Goal: Transaction & Acquisition: Purchase product/service

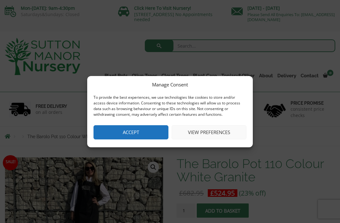
click at [215, 129] on button "View preferences" at bounding box center [209, 132] width 75 height 14
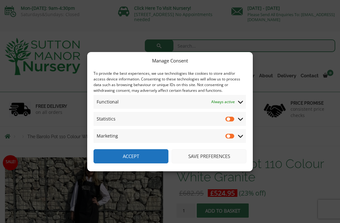
click at [216, 155] on button "Save preferences" at bounding box center [209, 156] width 75 height 14
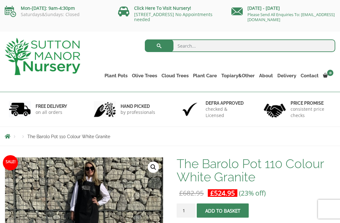
click at [0, 0] on link "Fibre Clay Pots" at bounding box center [0, 0] width 0 height 0
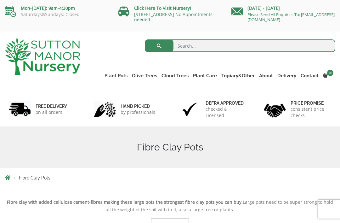
click at [124, 76] on link "Plant Pots" at bounding box center [115, 75] width 27 height 9
click at [0, 0] on link "Vietnamese Terracotta" at bounding box center [0, 0] width 0 height 0
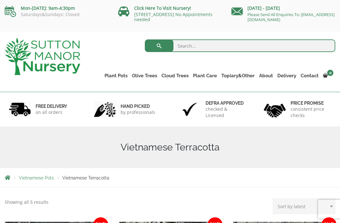
click at [196, 47] on input "search" at bounding box center [240, 45] width 191 height 13
type input "Terracotta"
click at [159, 46] on button "submit" at bounding box center [159, 45] width 29 height 13
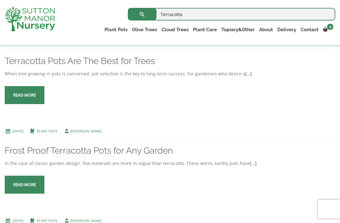
scroll to position [1403, 0]
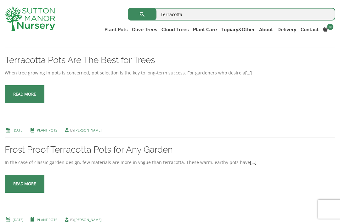
click at [25, 94] on span at bounding box center [25, 94] width 0 height 0
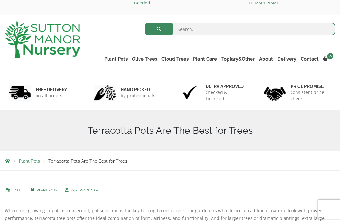
scroll to position [19, 0]
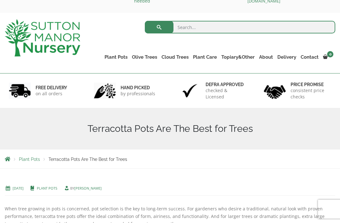
click at [85, 163] on div "Plant Pots Terracotta Pots Are The Best for Trees" at bounding box center [170, 158] width 340 height 19
click at [87, 160] on span "Terracotta Pots Are The Best for Trees" at bounding box center [88, 159] width 79 height 5
click at [28, 162] on span "Plant Pots" at bounding box center [29, 159] width 21 height 5
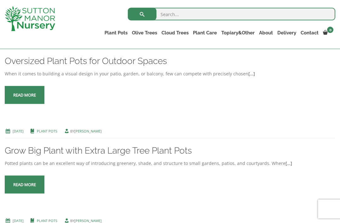
scroll to position [510, 0]
click at [19, 66] on link "Oversized Plant Pots for Outdoor Spaces" at bounding box center [86, 60] width 162 height 10
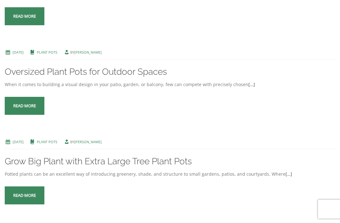
scroll to position [530, 0]
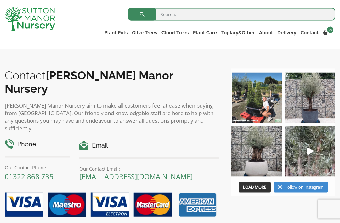
scroll to position [635, 0]
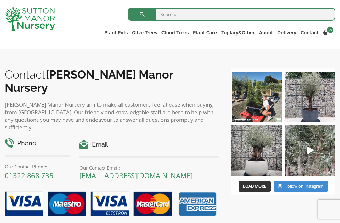
click at [19, 79] on h2 "Contact [PERSON_NAME][GEOGRAPHIC_DATA]" at bounding box center [112, 81] width 214 height 26
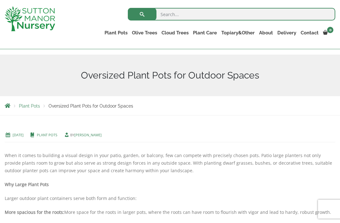
scroll to position [0, 0]
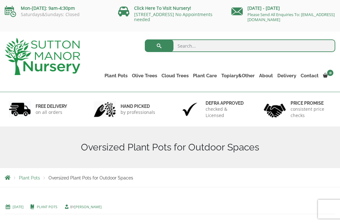
click at [190, 47] on input "search" at bounding box center [240, 45] width 191 height 13
type input "All pots"
click at [159, 46] on button "submit" at bounding box center [159, 45] width 29 height 13
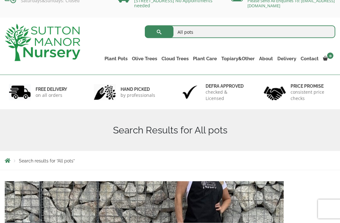
scroll to position [9, 0]
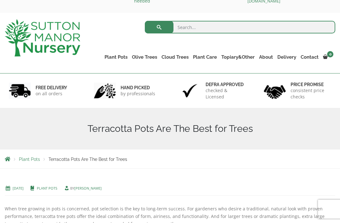
scroll to position [19, 0]
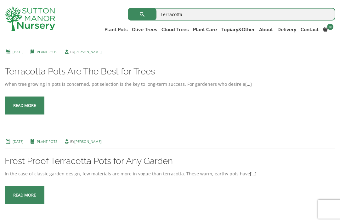
scroll to position [1403, 0]
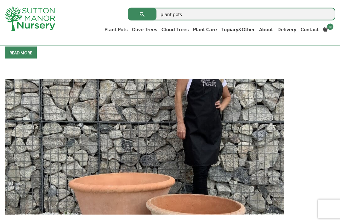
scroll to position [337, 0]
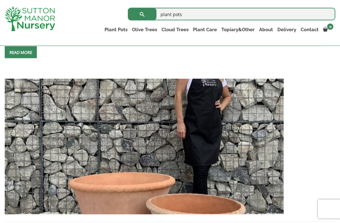
click at [255, 166] on img at bounding box center [144, 146] width 279 height 135
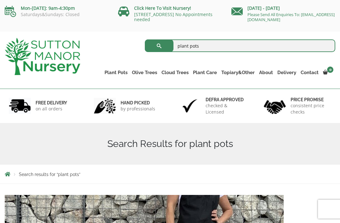
scroll to position [358, 0]
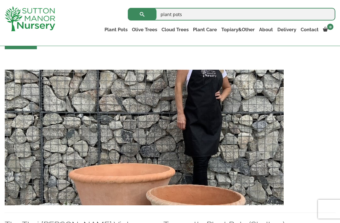
click at [262, 142] on img at bounding box center [144, 137] width 279 height 135
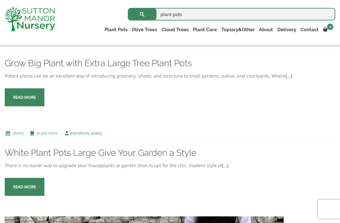
scroll to position [791, 0]
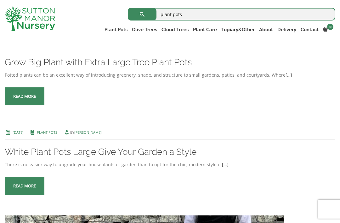
click at [110, 67] on link "Grow Big Plant with Extra Large Tree Plant Pots" at bounding box center [98, 62] width 187 height 10
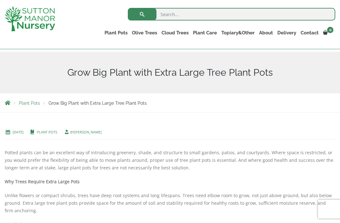
scroll to position [63, 0]
click at [57, 130] on link "Plant Pots" at bounding box center [47, 132] width 20 height 5
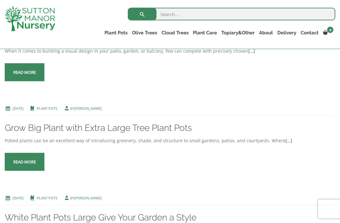
scroll to position [534, 0]
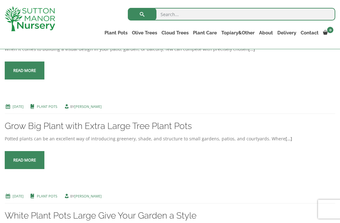
click at [38, 131] on link "Grow Big Plant with Extra Large Tree Plant Pots" at bounding box center [98, 126] width 187 height 10
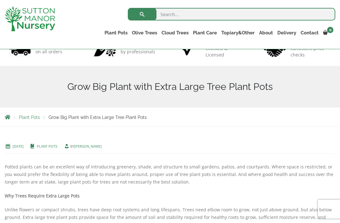
scroll to position [48, 0]
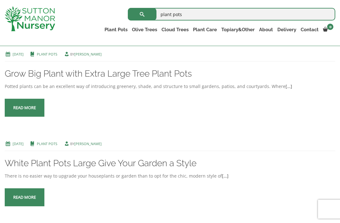
scroll to position [791, 0]
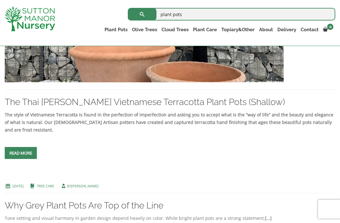
scroll to position [470, 0]
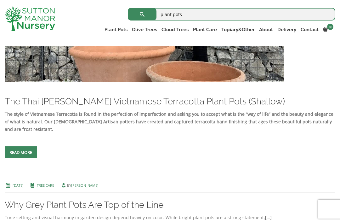
click at [30, 102] on link "The Thai [PERSON_NAME] Vietnamese Terracotta Plant Pots (Shallow)" at bounding box center [145, 101] width 280 height 10
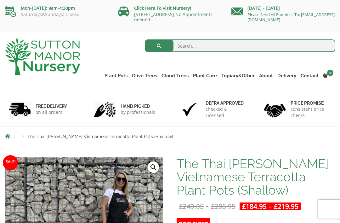
click at [0, 0] on link "Jars And Urns" at bounding box center [0, 0] width 0 height 0
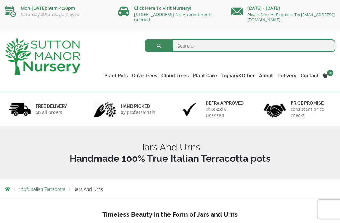
click at [0, 0] on link "The Barolo Pots" at bounding box center [0, 0] width 0 height 0
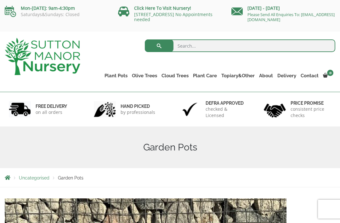
click at [0, 0] on link "Cylinders Traditionals" at bounding box center [0, 0] width 0 height 0
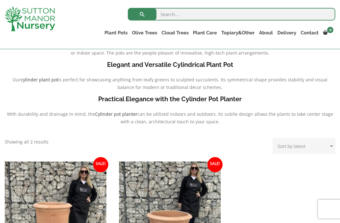
scroll to position [172, 0]
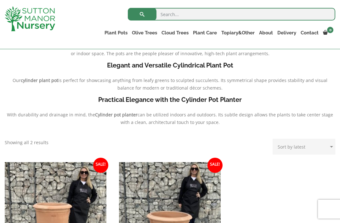
click at [0, 0] on link "Rolled Rim Classico" at bounding box center [0, 0] width 0 height 0
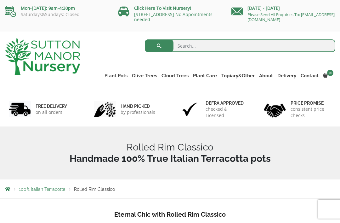
click at [0, 0] on link "Shallow Bowl Grande" at bounding box center [0, 0] width 0 height 0
click at [0, 0] on link "Big Bell Pots" at bounding box center [0, 0] width 0 height 0
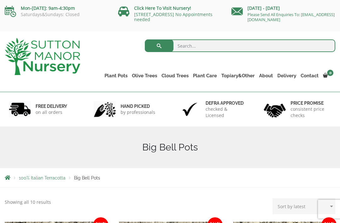
click at [0, 0] on link "The Atlantis Pots" at bounding box center [0, 0] width 0 height 0
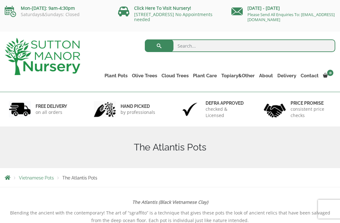
click at [0, 0] on link "Vietnamese Terracotta" at bounding box center [0, 0] width 0 height 0
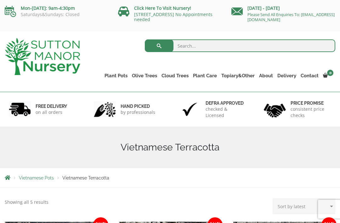
click at [0, 0] on link "Wabi-Sabi" at bounding box center [0, 0] width 0 height 0
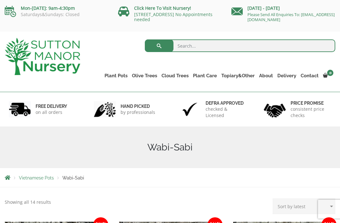
click at [0, 0] on link "The Old Stone Pots" at bounding box center [0, 0] width 0 height 0
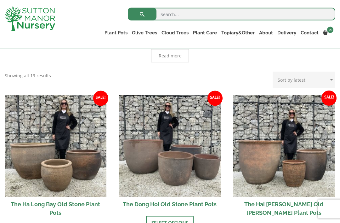
scroll to position [176, 0]
click at [27, 146] on img at bounding box center [56, 146] width 102 height 102
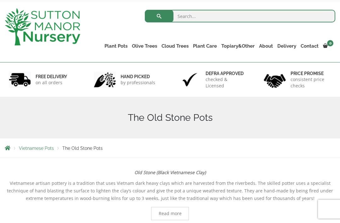
scroll to position [0, 0]
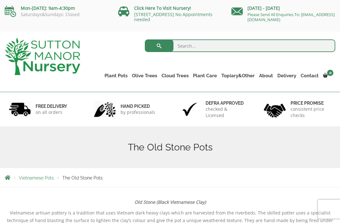
click at [0, 0] on link "Fibre Clay Pots" at bounding box center [0, 0] width 0 height 0
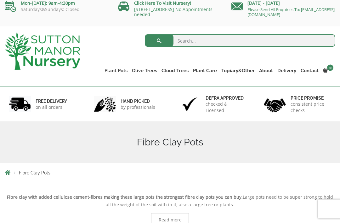
scroll to position [5, 0]
click at [0, 0] on link "Glazed Pots" at bounding box center [0, 0] width 0 height 0
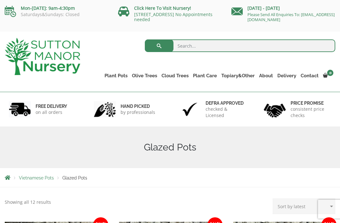
click at [0, 0] on link "The Atlantis Pots" at bounding box center [0, 0] width 0 height 0
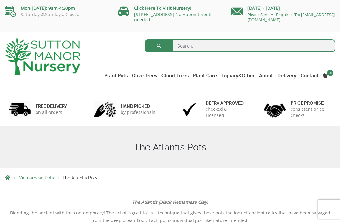
click at [0, 0] on link "Fibre Clay Pots" at bounding box center [0, 0] width 0 height 0
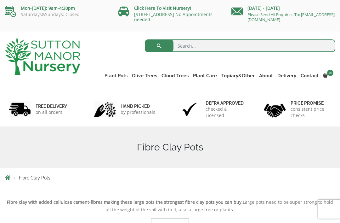
click at [0, 0] on link "Vietnamese Pots" at bounding box center [0, 0] width 0 height 0
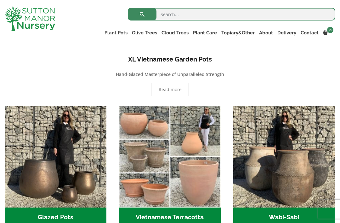
scroll to position [132, 0]
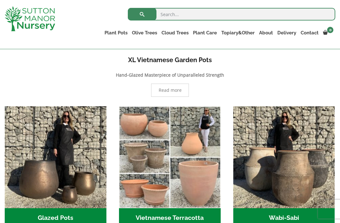
click at [206, 166] on img "Visit product category Vietnamese Terracotta" at bounding box center [170, 157] width 102 height 102
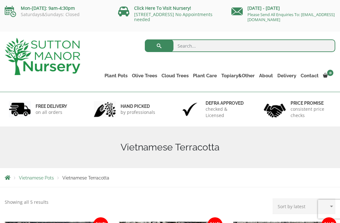
click at [0, 0] on link "Gnarled Olive Trees (Bella Range)" at bounding box center [0, 0] width 0 height 0
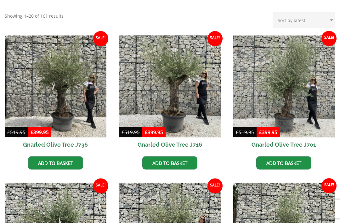
scroll to position [97, 0]
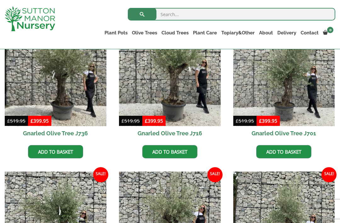
click at [119, 33] on link "Plant Pots" at bounding box center [115, 32] width 27 height 9
click at [0, 0] on link "Shallow Bowl Grande" at bounding box center [0, 0] width 0 height 0
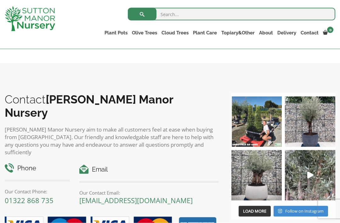
scroll to position [416, 0]
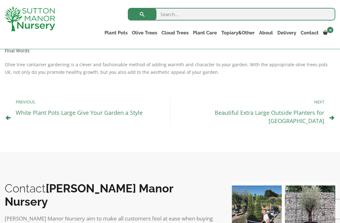
scroll to position [600, 0]
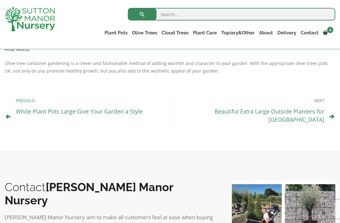
click at [295, 111] on link "Beautiful Extra Large Outside Planters for UK" at bounding box center [270, 115] width 110 height 16
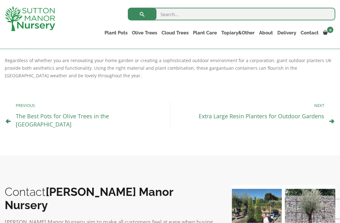
scroll to position [546, 0]
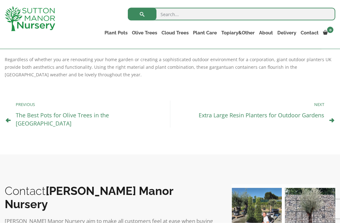
click at [18, 111] on link "The Best Pots for Olive Trees in the [GEOGRAPHIC_DATA]" at bounding box center [62, 119] width 93 height 16
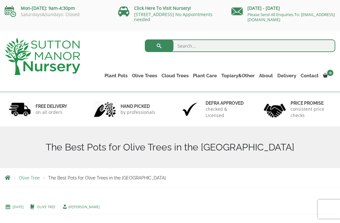
click at [64, 176] on span "The Best Pots for Olive Trees in the [GEOGRAPHIC_DATA]" at bounding box center [107, 177] width 118 height 5
click at [23, 175] on span "Olive Tree" at bounding box center [29, 177] width 21 height 5
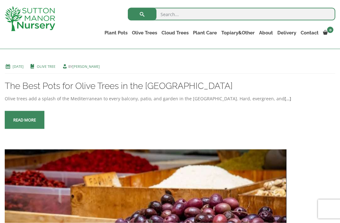
scroll to position [127, 0]
click at [25, 120] on span at bounding box center [25, 120] width 0 height 0
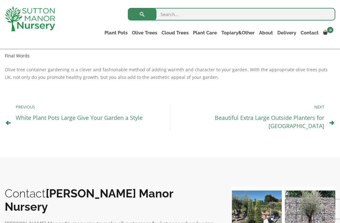
scroll to position [598, 0]
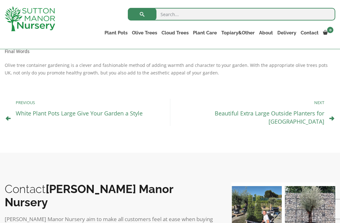
click at [29, 117] on link "White Plant Pots Large Give Your Garden a Style" at bounding box center [79, 113] width 127 height 8
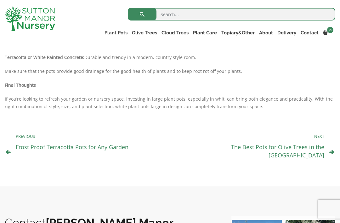
scroll to position [507, 0]
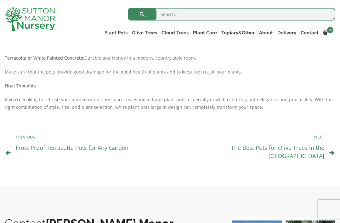
click at [28, 144] on link "Frost Proof Terracotta Pots for Any Garden" at bounding box center [72, 148] width 113 height 8
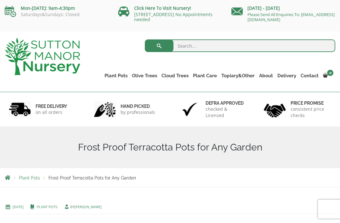
click at [273, 146] on h1 "Frost Proof Terracotta Pots for Any Garden" at bounding box center [170, 146] width 331 height 11
click at [246, 151] on h1 "Frost Proof Terracotta Pots for Any Garden" at bounding box center [170, 146] width 331 height 11
click at [262, 148] on h1 "Frost Proof Terracotta Pots for Any Garden" at bounding box center [170, 146] width 331 height 11
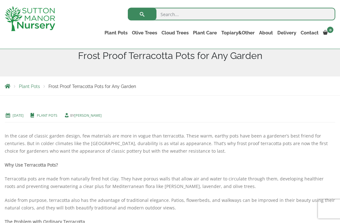
scroll to position [80, 0]
click at [99, 88] on span "Frost Proof Terracotta Pots for Any Garden" at bounding box center [93, 85] width 88 height 5
click at [94, 80] on div "Plant Pots Frost Proof Terracotta Pots for Any Garden" at bounding box center [170, 85] width 340 height 19
click at [96, 87] on span "Frost Proof Terracotta Pots for Any Garden" at bounding box center [93, 85] width 88 height 5
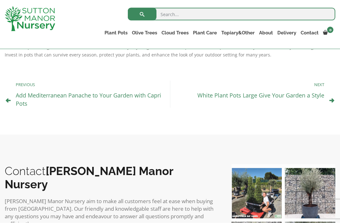
scroll to position [569, 0]
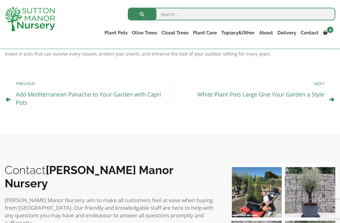
click at [28, 90] on link "Add Mediterranean Panache to Your Garden with Capri Pots" at bounding box center [89, 98] width 146 height 16
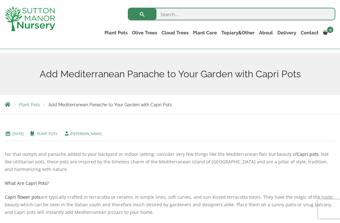
scroll to position [62, 0]
click at [56, 131] on link "Plant Pots" at bounding box center [47, 133] width 20 height 5
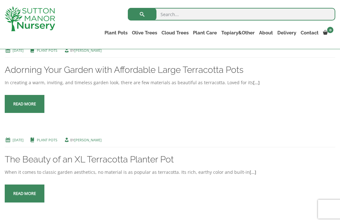
scroll to position [252, 0]
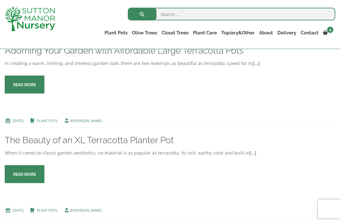
click at [53, 123] on link "Plant Pots" at bounding box center [47, 120] width 20 height 5
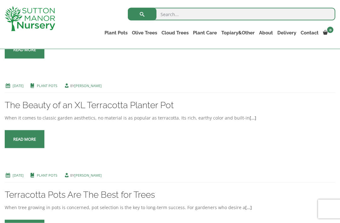
scroll to position [287, 0]
click at [31, 110] on link "The Beauty of an XL Terracotta Planter Pot" at bounding box center [89, 105] width 169 height 10
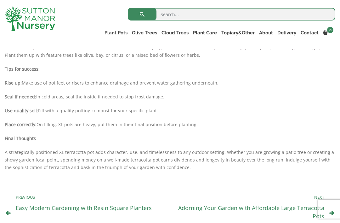
scroll to position [373, 0]
click at [0, 0] on link "Vietnamese Terracotta" at bounding box center [0, 0] width 0 height 0
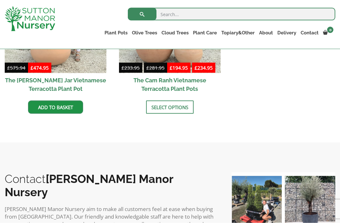
scroll to position [400, 0]
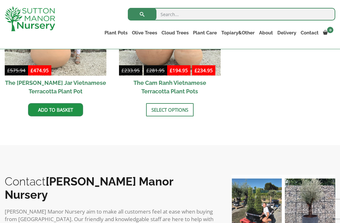
click at [176, 103] on link "Select options" at bounding box center [170, 109] width 48 height 13
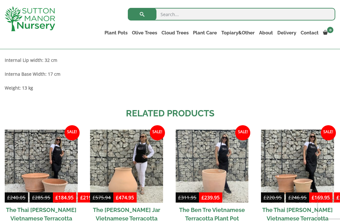
scroll to position [497, 0]
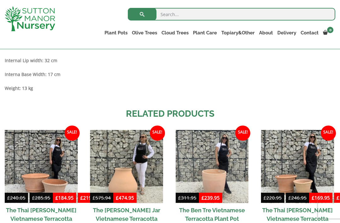
click at [0, 0] on link "Rolled Rim Classico" at bounding box center [0, 0] width 0 height 0
